Goal: Transaction & Acquisition: Purchase product/service

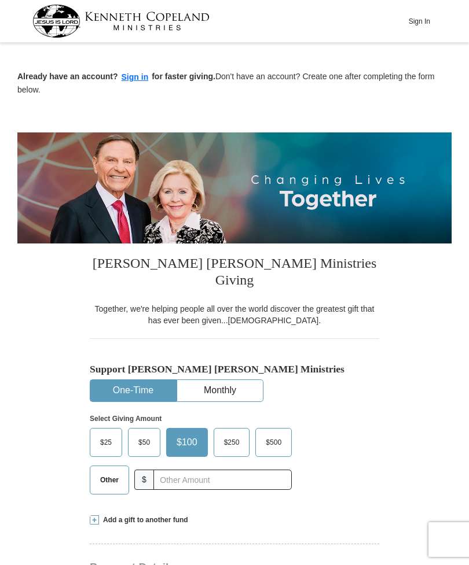
click at [144, 434] on span "$50" at bounding box center [143, 442] width 23 height 17
click at [0, 0] on input "$50" at bounding box center [0, 0] width 0 height 0
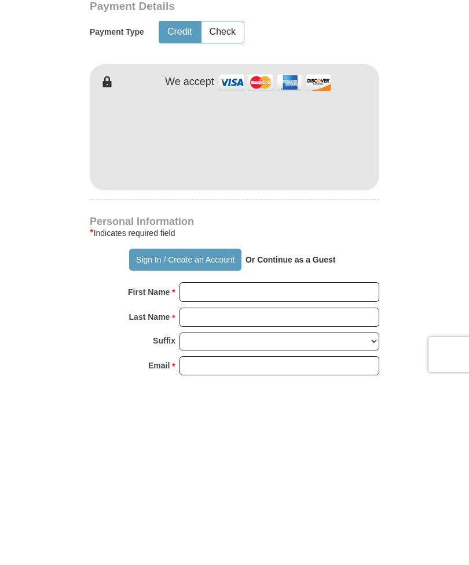
scroll to position [401, 0]
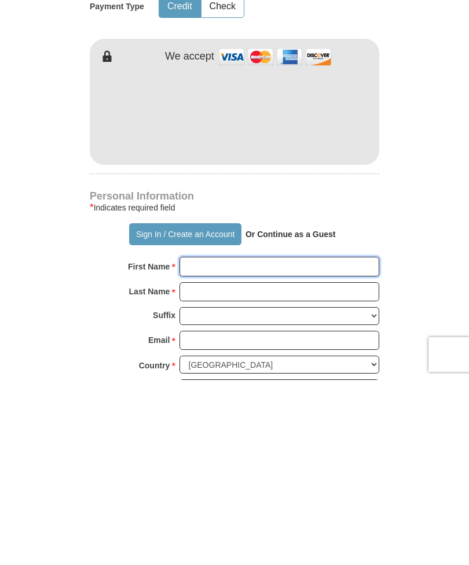
click at [196, 442] on input "First Name *" at bounding box center [279, 452] width 200 height 20
type input "[PERSON_NAME]"
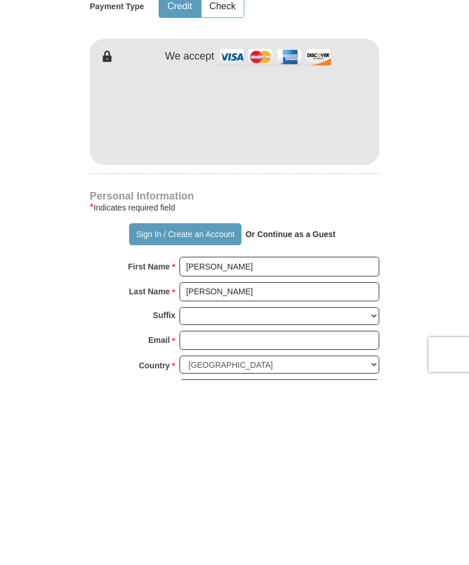
scroll to position [587, 0]
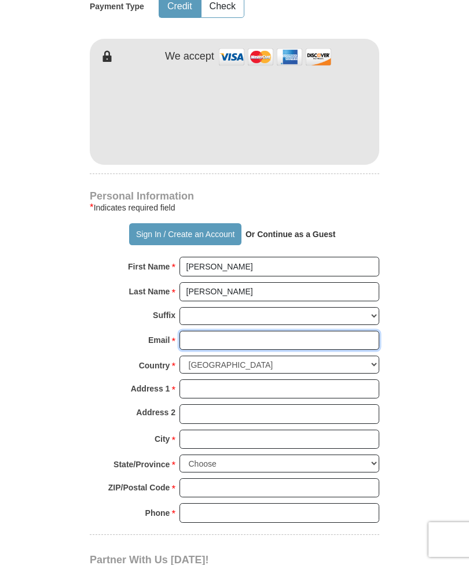
click at [196, 331] on input "Email *" at bounding box center [279, 341] width 200 height 20
type input "[EMAIL_ADDRESS][DOMAIN_NAME]"
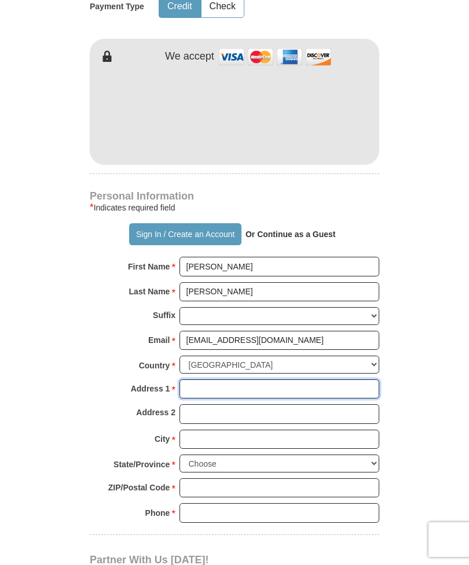
click at [203, 379] on input "Address 1 *" at bounding box center [279, 389] width 200 height 20
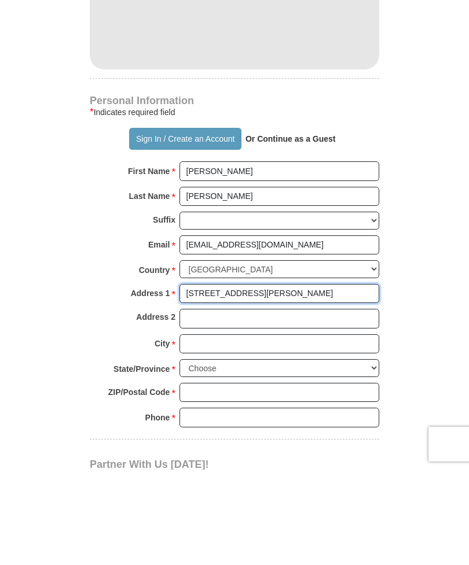
type input "[STREET_ADDRESS][PERSON_NAME]"
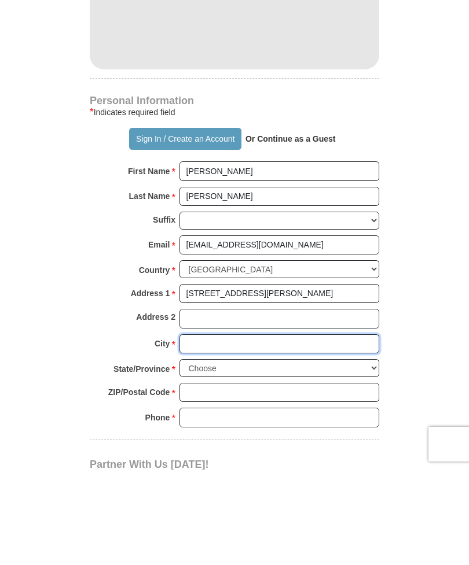
click at [207, 430] on input "City *" at bounding box center [279, 440] width 200 height 20
type input "[PERSON_NAME]"
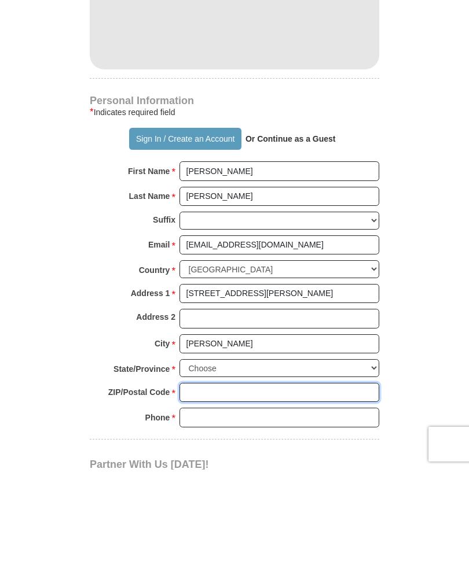
click at [203, 478] on input "ZIP/Postal Code *" at bounding box center [279, 488] width 200 height 20
click at [199, 455] on select "Choose [US_STATE] [US_STATE] [US_STATE] [US_STATE] [US_STATE] Armed Forces Amer…" at bounding box center [279, 464] width 200 height 18
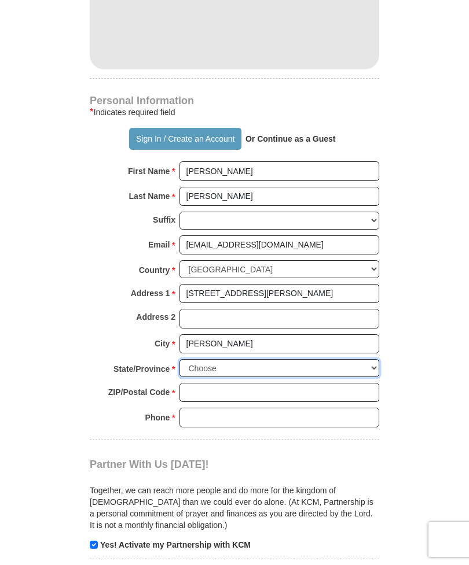
select select "TN"
click at [194, 383] on input "ZIP/Postal Code *" at bounding box center [279, 393] width 200 height 20
type input "37650"
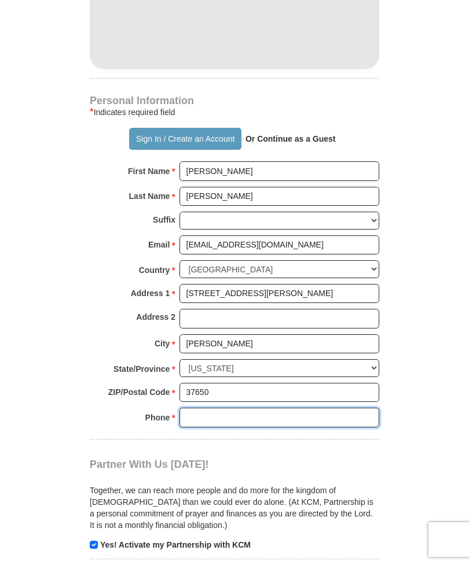
click at [197, 408] on input "Phone * *" at bounding box center [279, 418] width 200 height 20
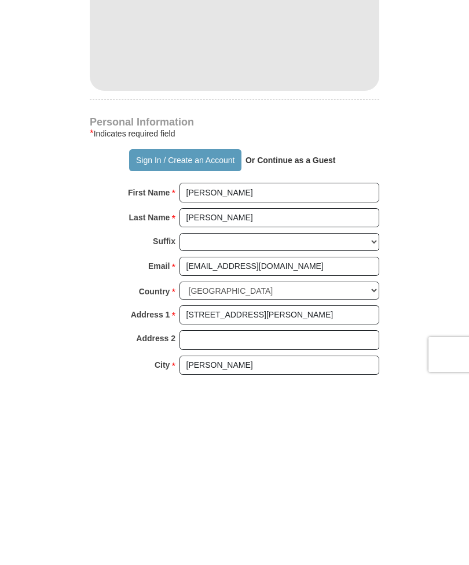
scroll to position [478, 0]
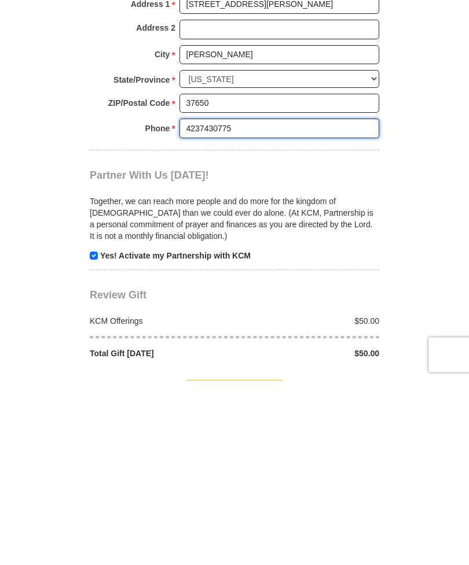
type input "4237430775"
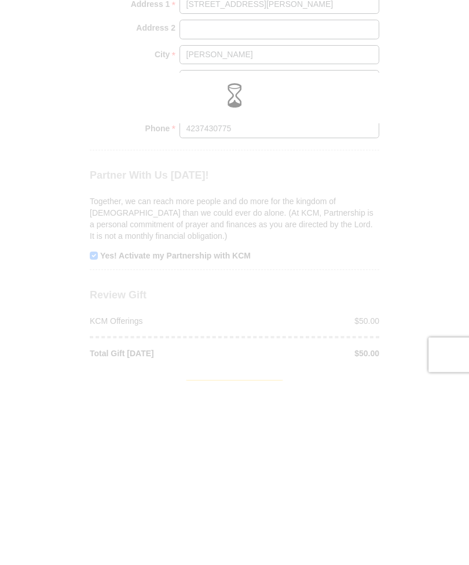
scroll to position [971, 0]
